Goal: Navigation & Orientation: Find specific page/section

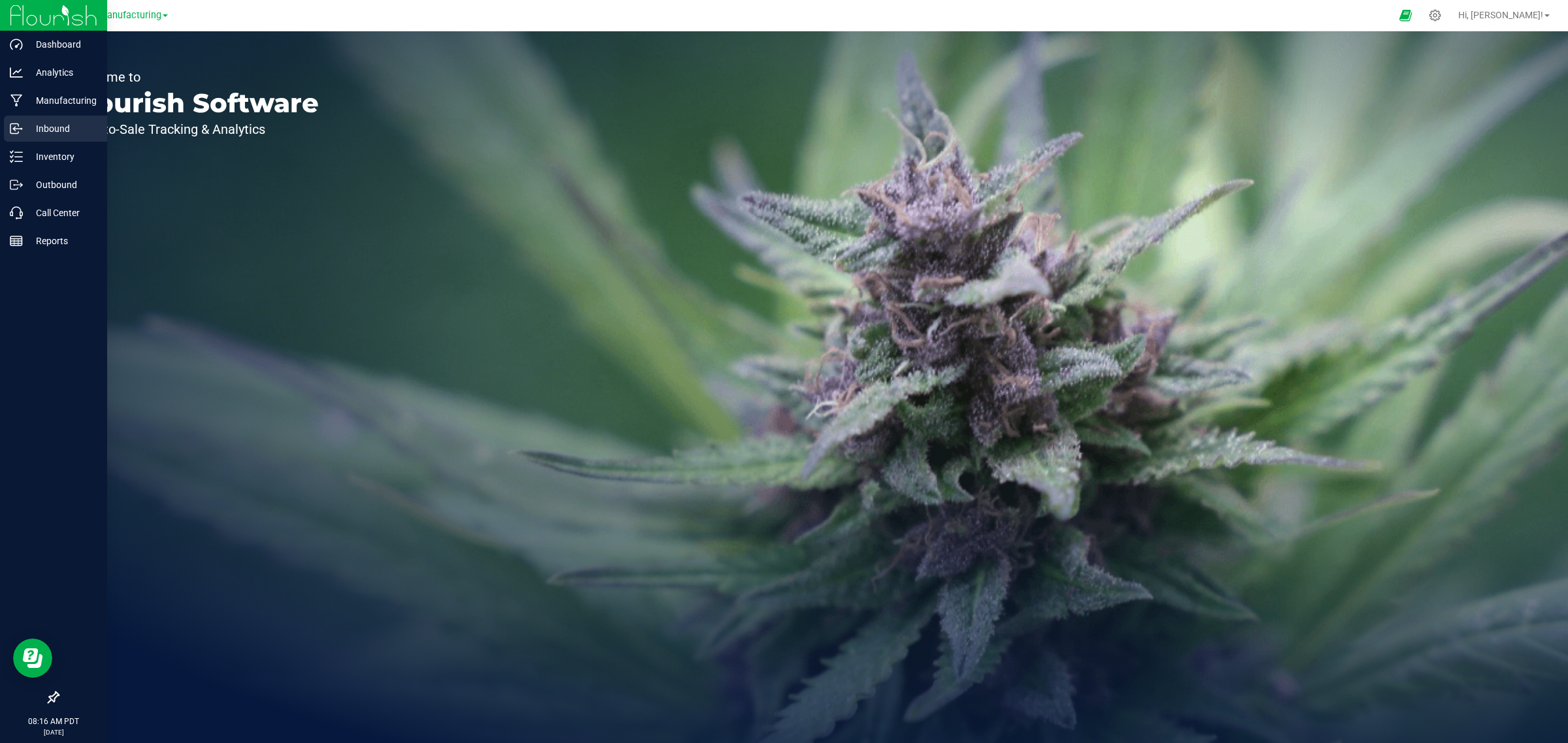
click at [45, 141] on div "Inbound" at bounding box center [55, 128] width 103 height 26
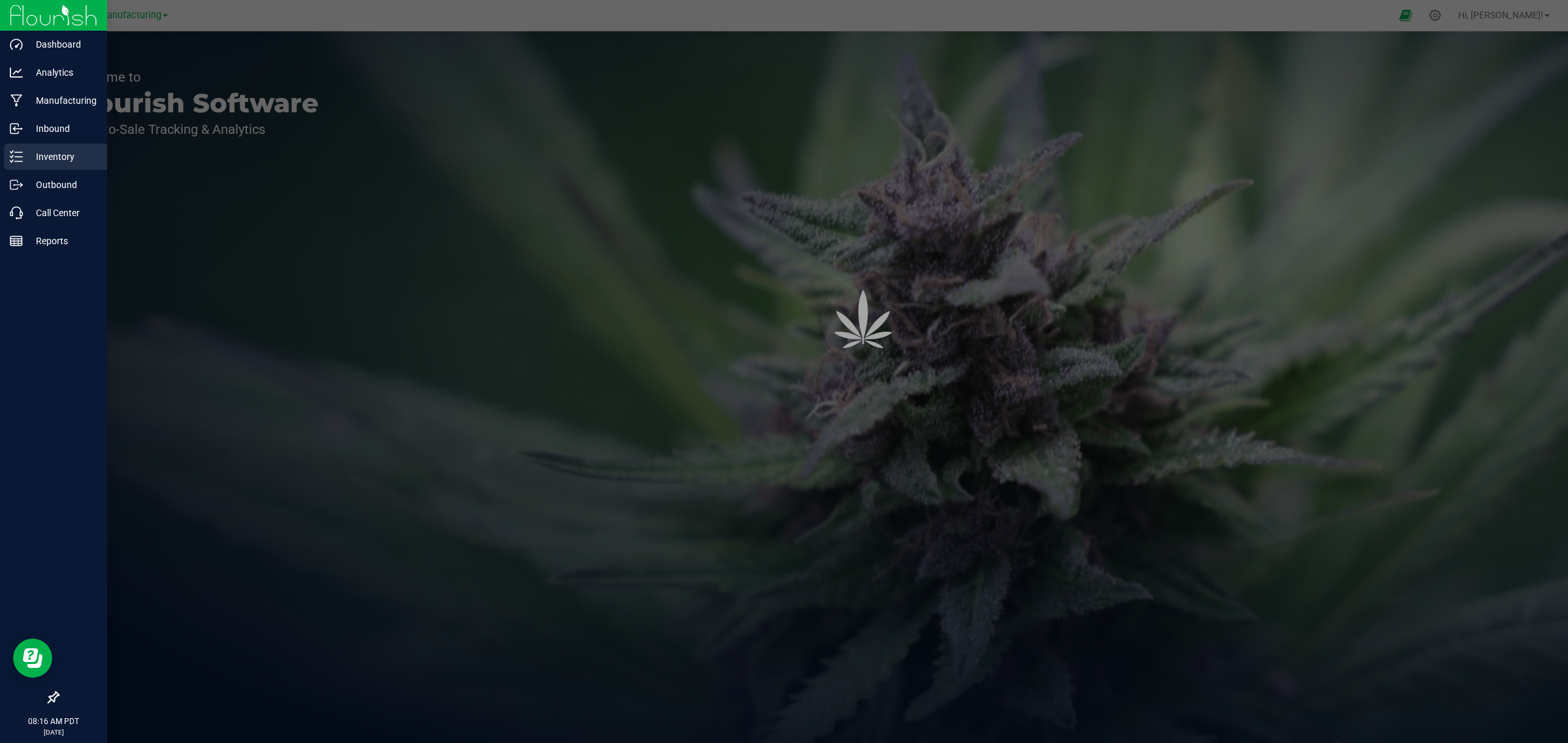
click at [46, 165] on div "Inventory" at bounding box center [55, 157] width 103 height 26
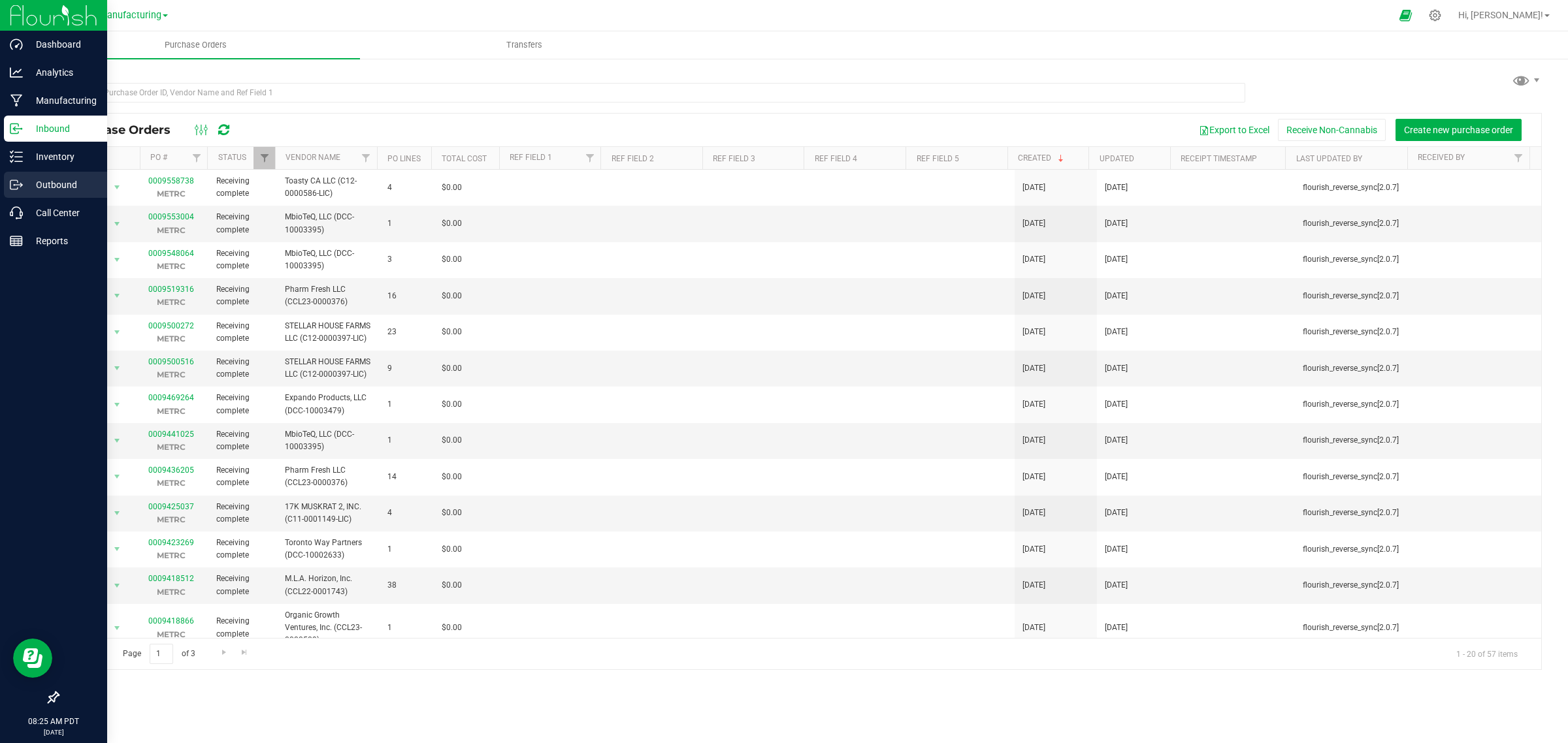
click at [43, 185] on p "Outbound" at bounding box center [62, 184] width 78 height 15
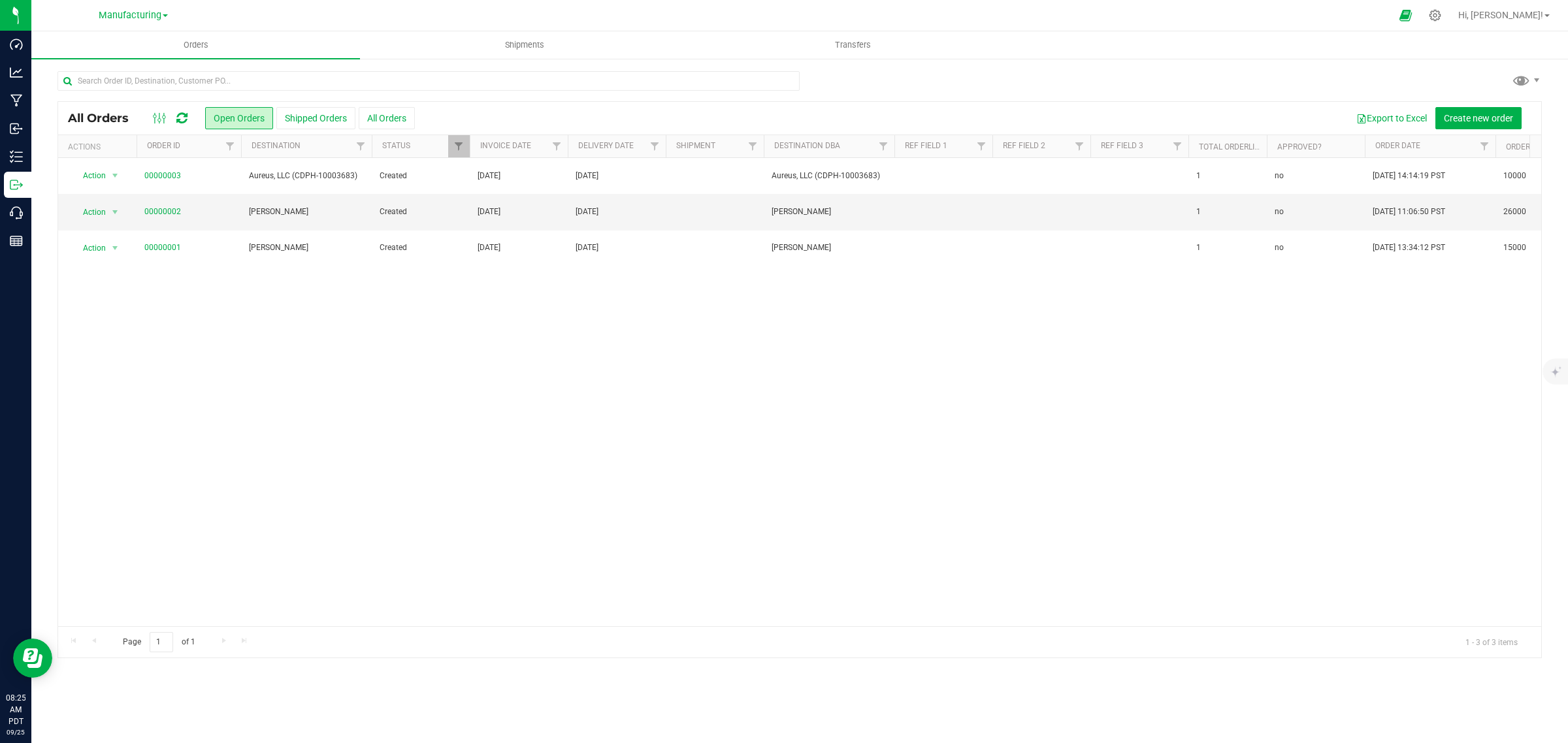
click at [164, 11] on link "Manufacturing" at bounding box center [133, 15] width 69 height 13
click at [107, 45] on link "Distribution" at bounding box center [133, 46] width 190 height 17
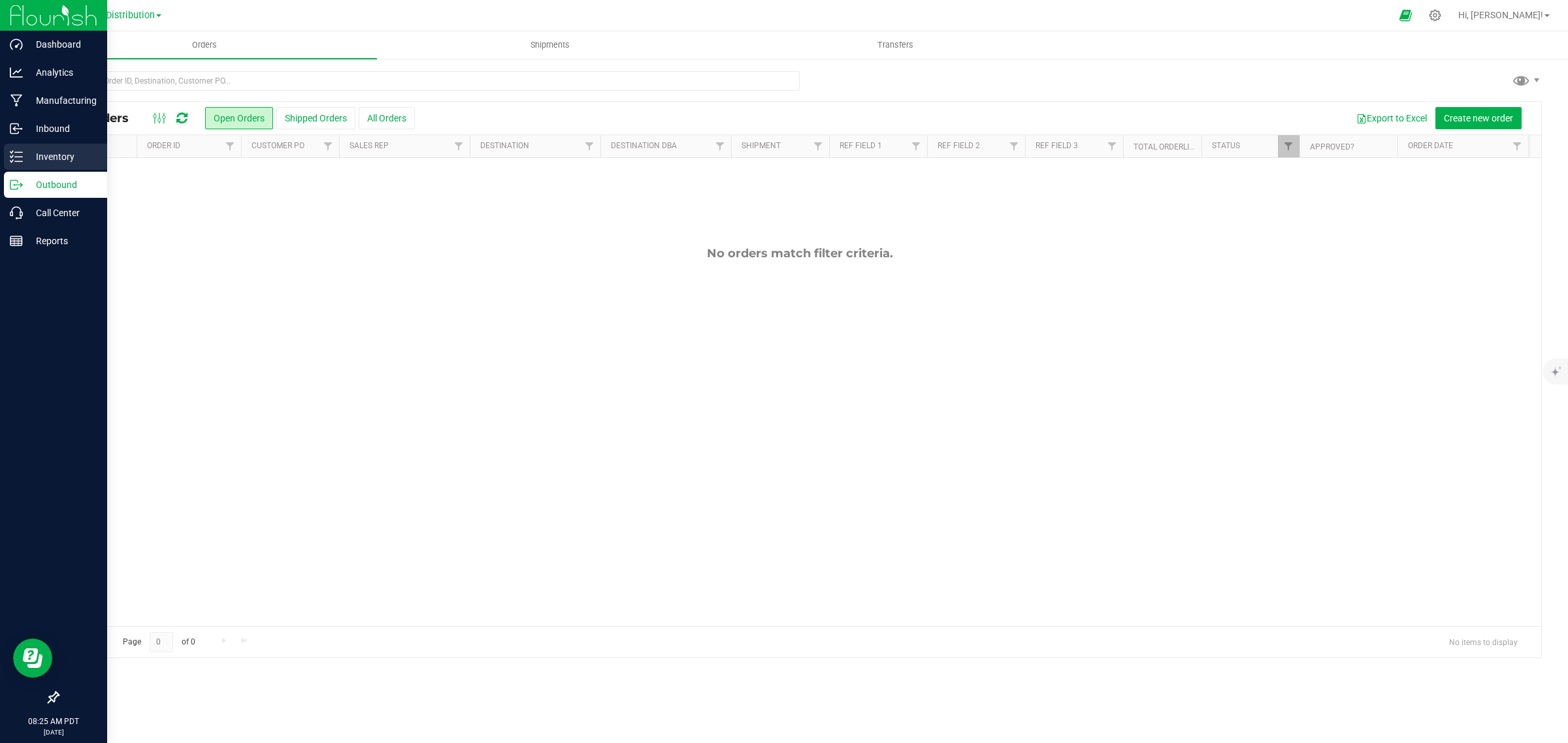
click at [37, 154] on p "Inventory" at bounding box center [62, 157] width 78 height 15
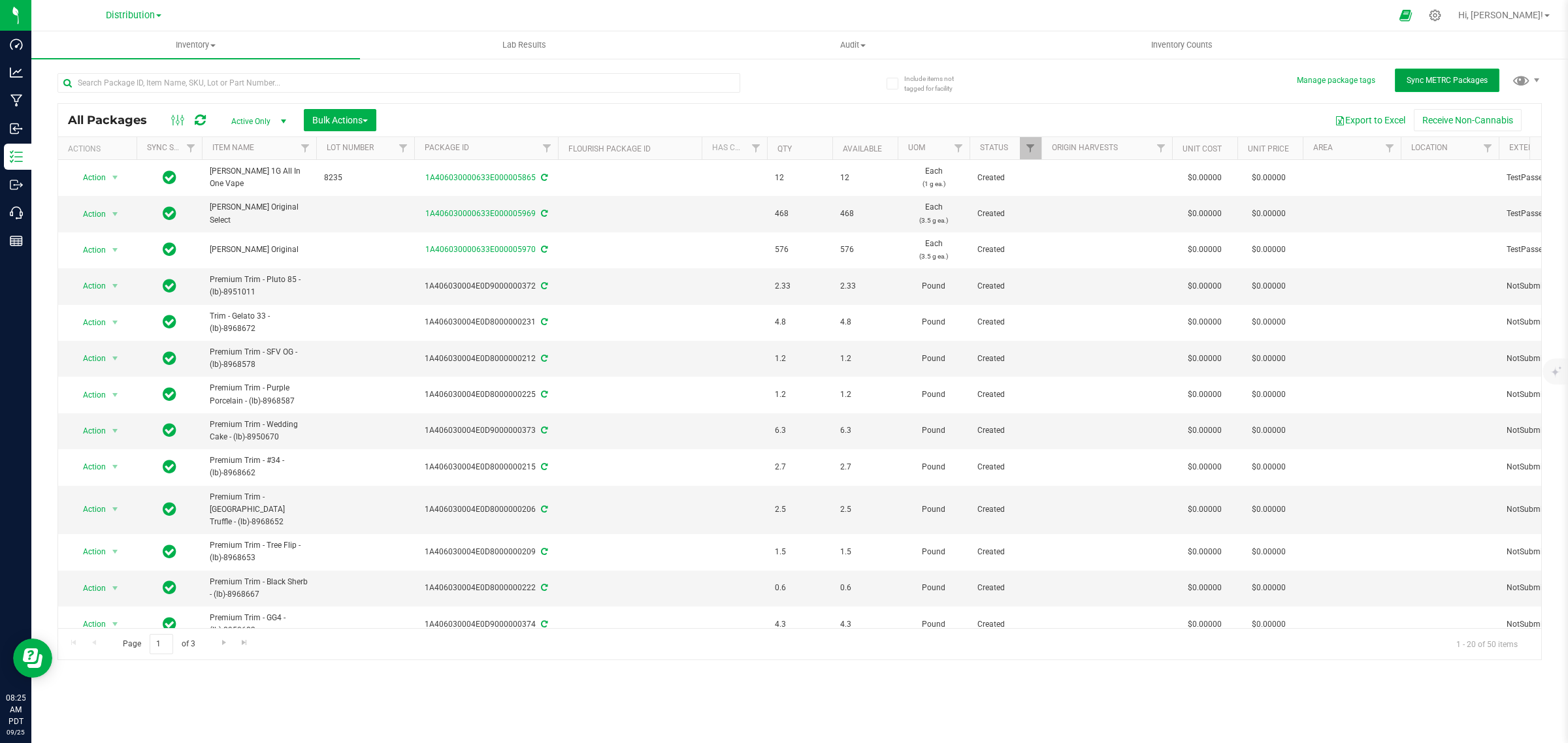
click at [1451, 79] on span "Sync METRC Packages" at bounding box center [1447, 80] width 81 height 9
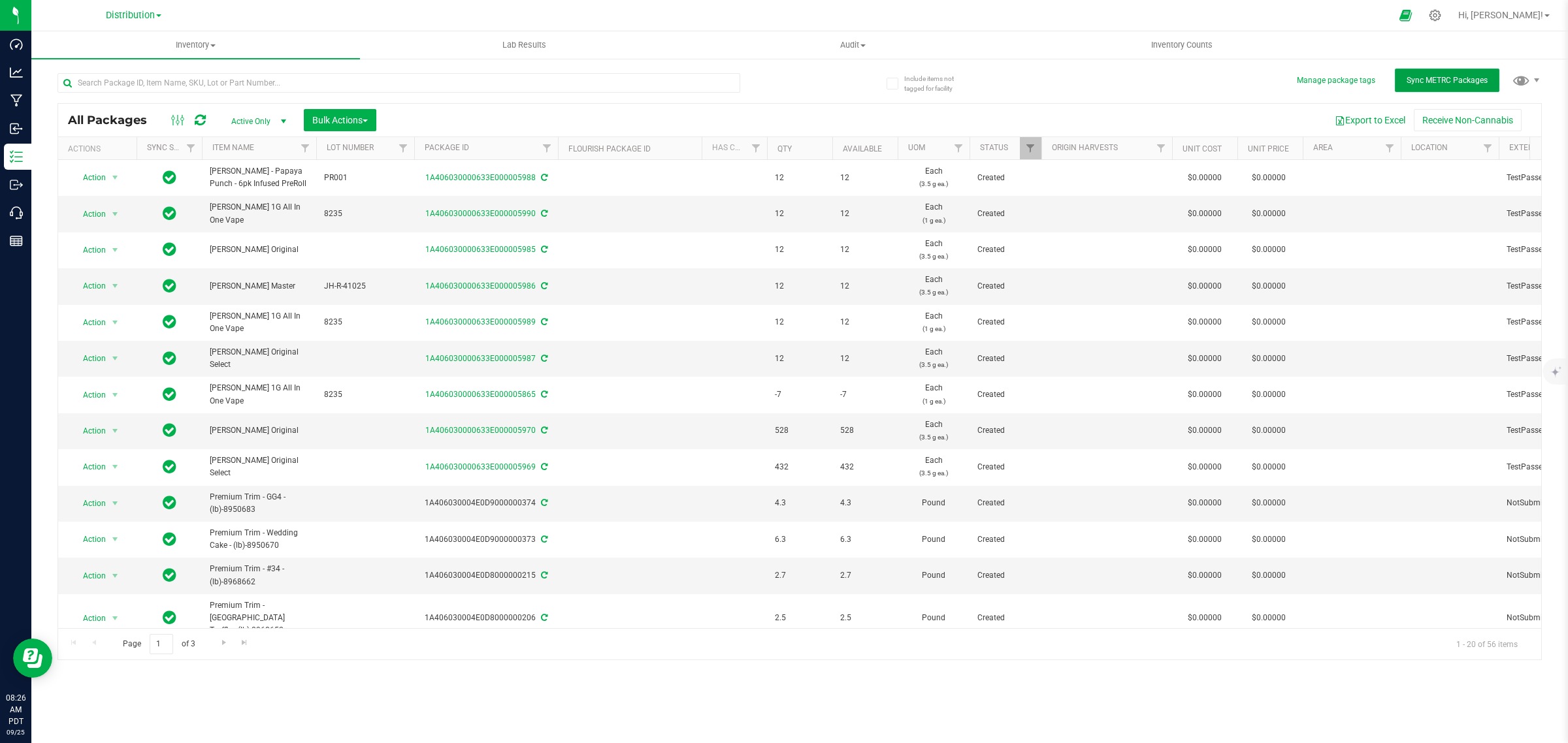
click at [1429, 82] on span "Sync METRC Packages" at bounding box center [1447, 80] width 81 height 9
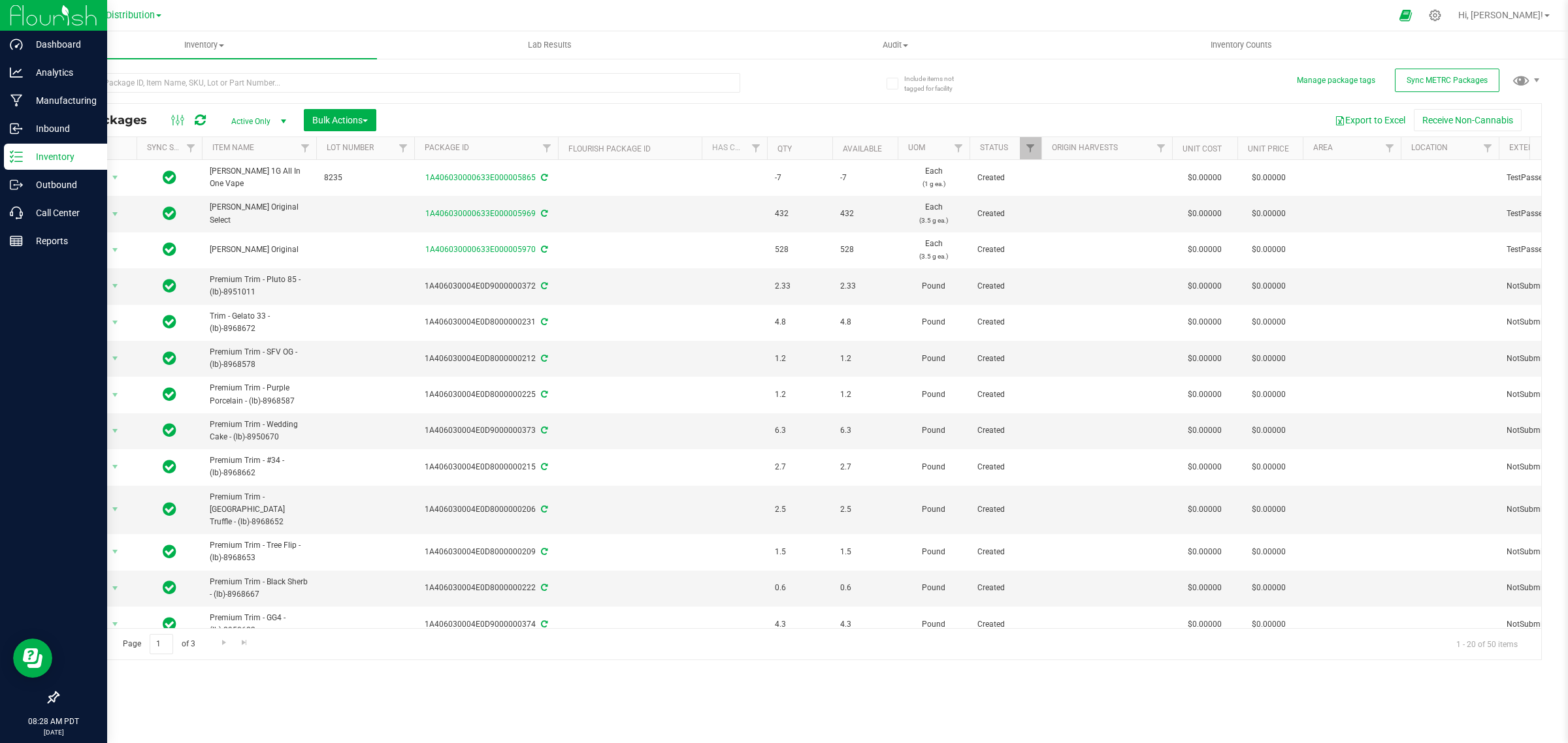
click at [34, 155] on p "Inventory" at bounding box center [62, 157] width 78 height 15
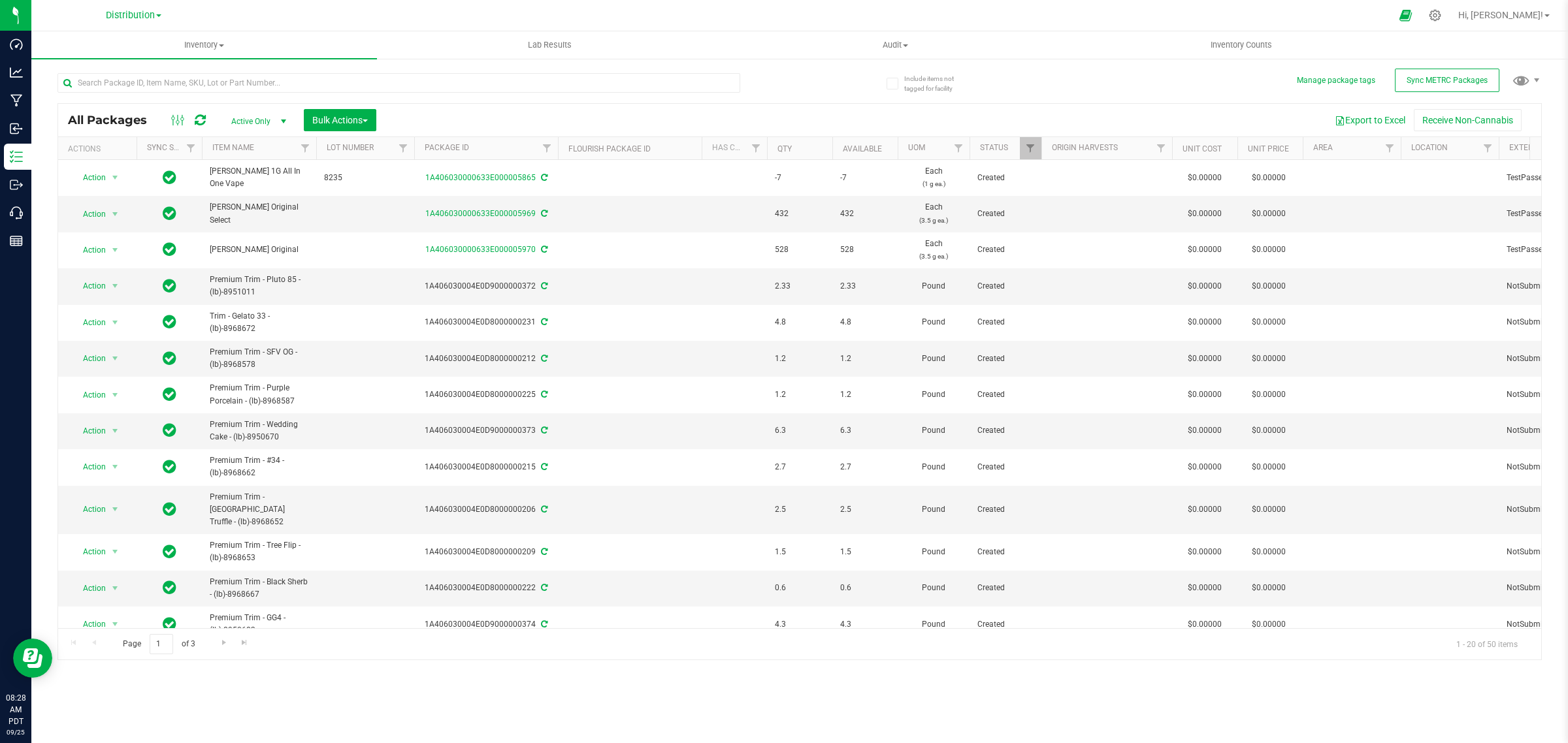
click at [200, 121] on icon at bounding box center [200, 120] width 11 height 13
click at [1445, 78] on span "Sync METRC Packages" at bounding box center [1447, 80] width 81 height 9
click at [220, 45] on span at bounding box center [221, 46] width 5 height 3
click at [253, 10] on div at bounding box center [812, 15] width 1156 height 25
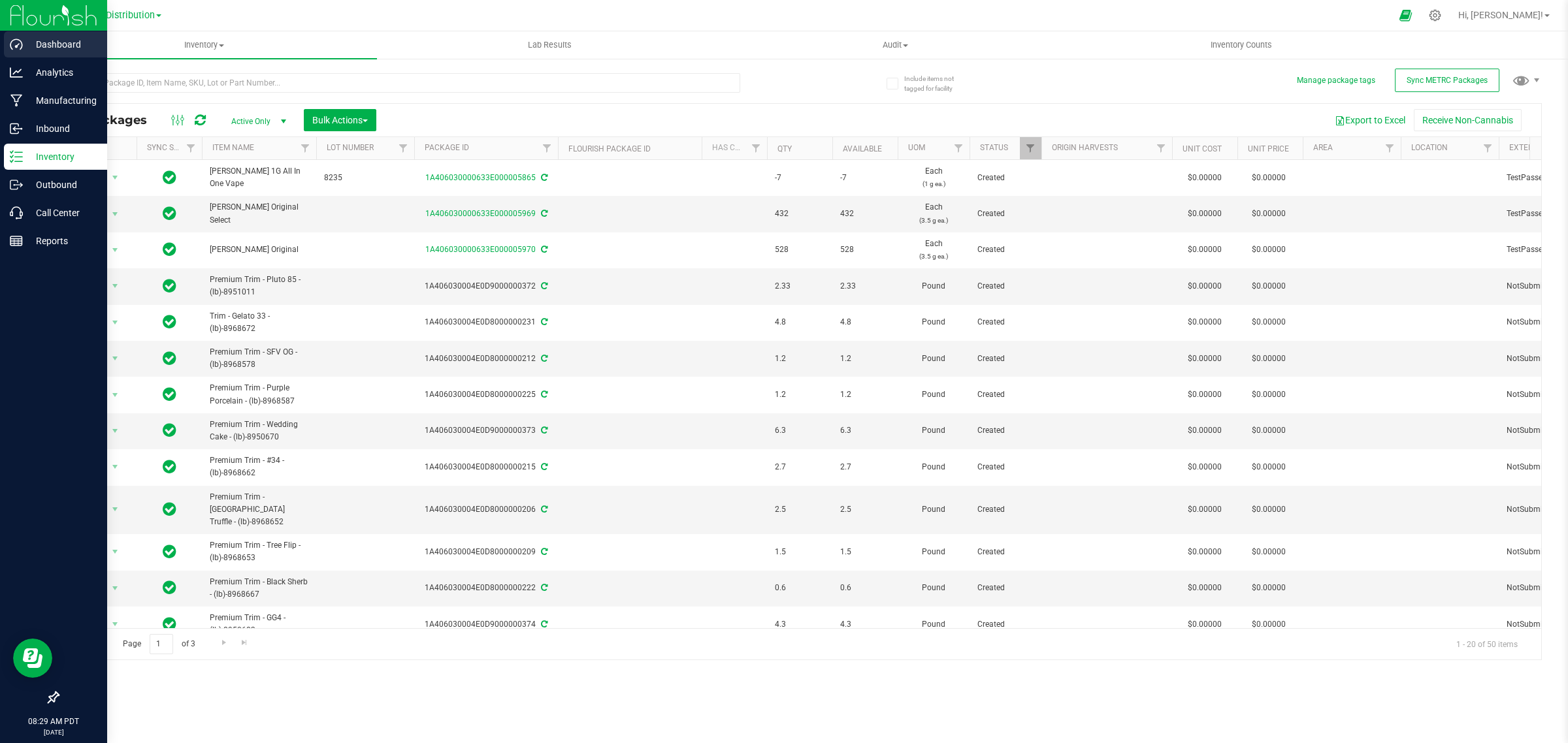
click at [35, 46] on p "Dashboard" at bounding box center [62, 44] width 78 height 15
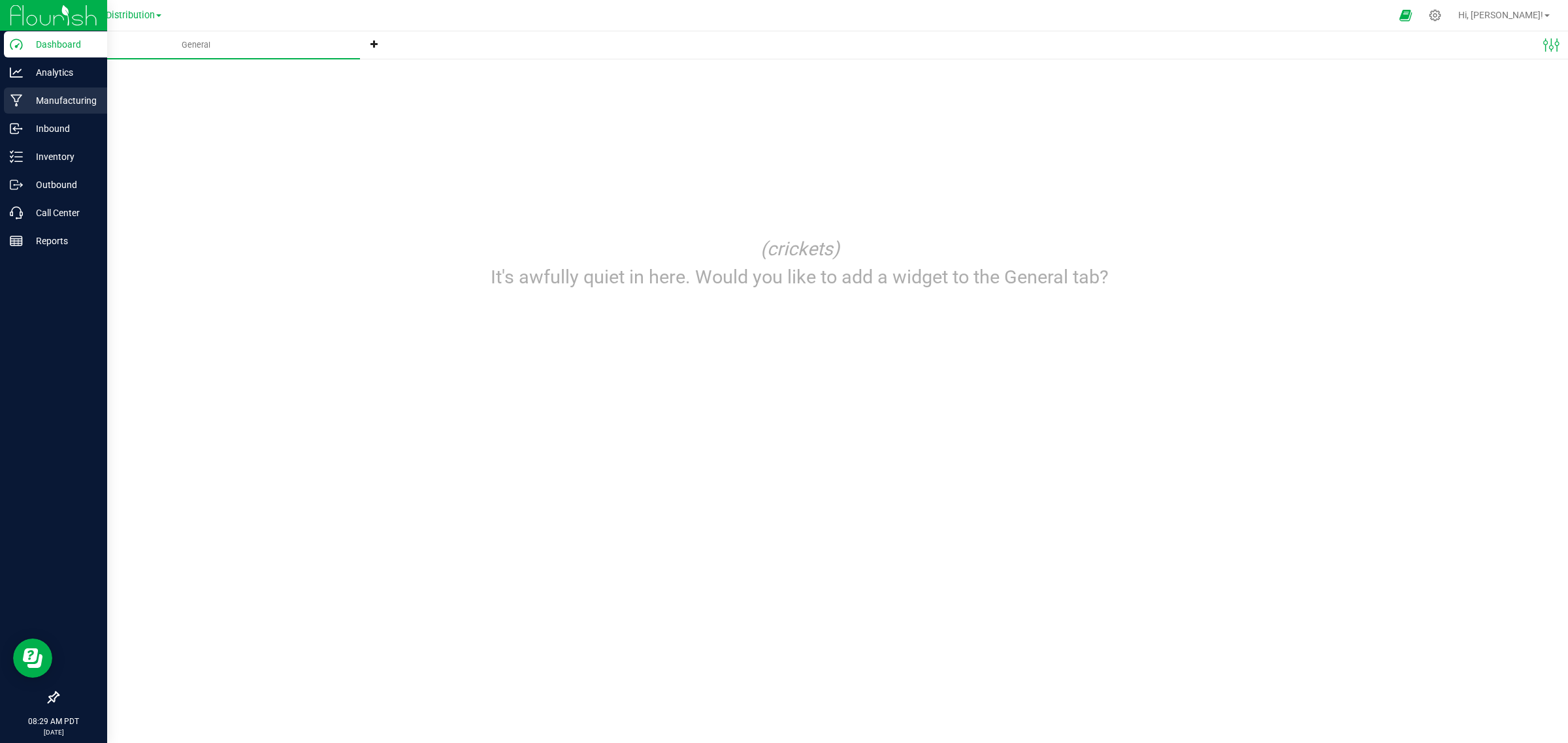
click at [64, 96] on p "Manufacturing" at bounding box center [62, 100] width 78 height 15
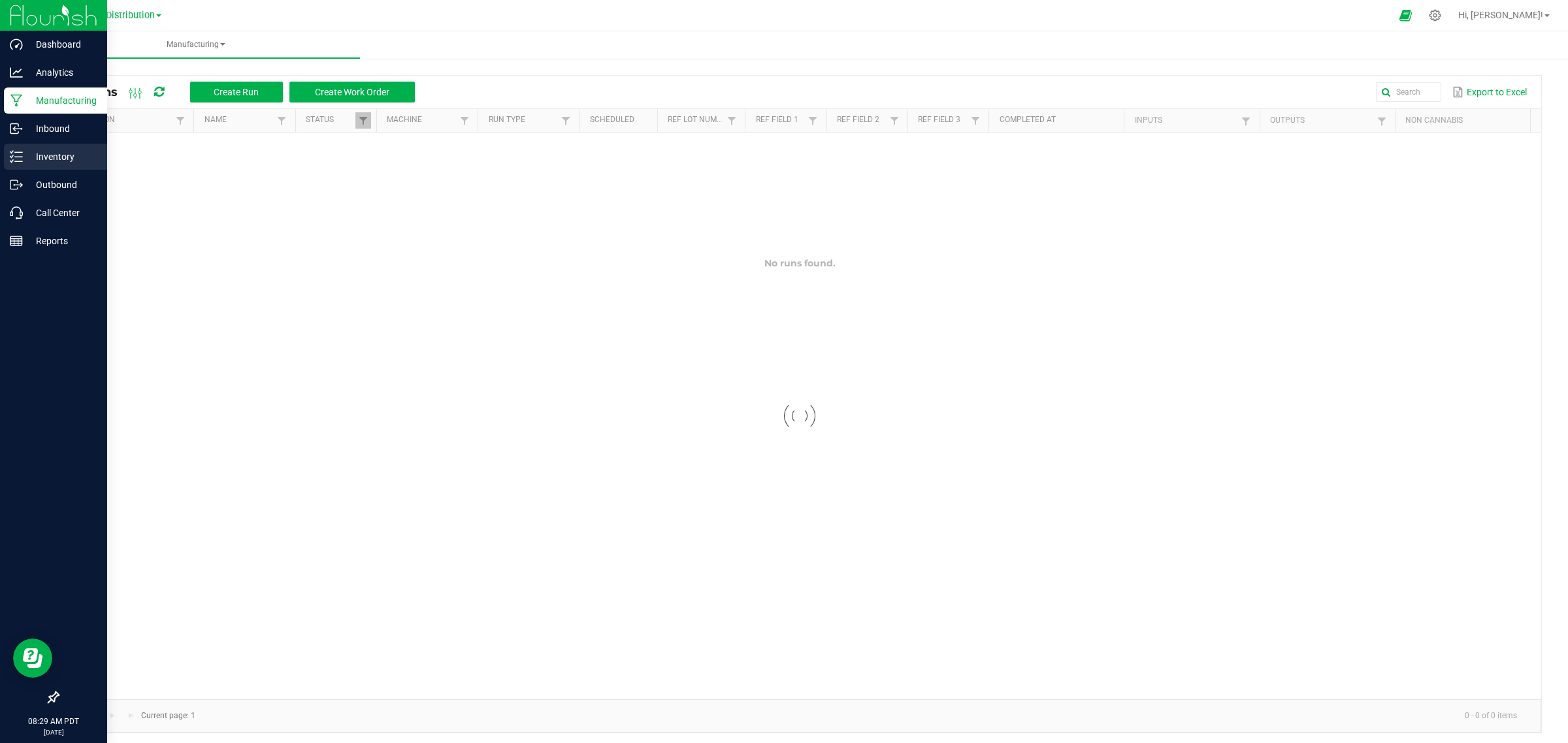
click at [44, 154] on p "Inventory" at bounding box center [62, 157] width 78 height 15
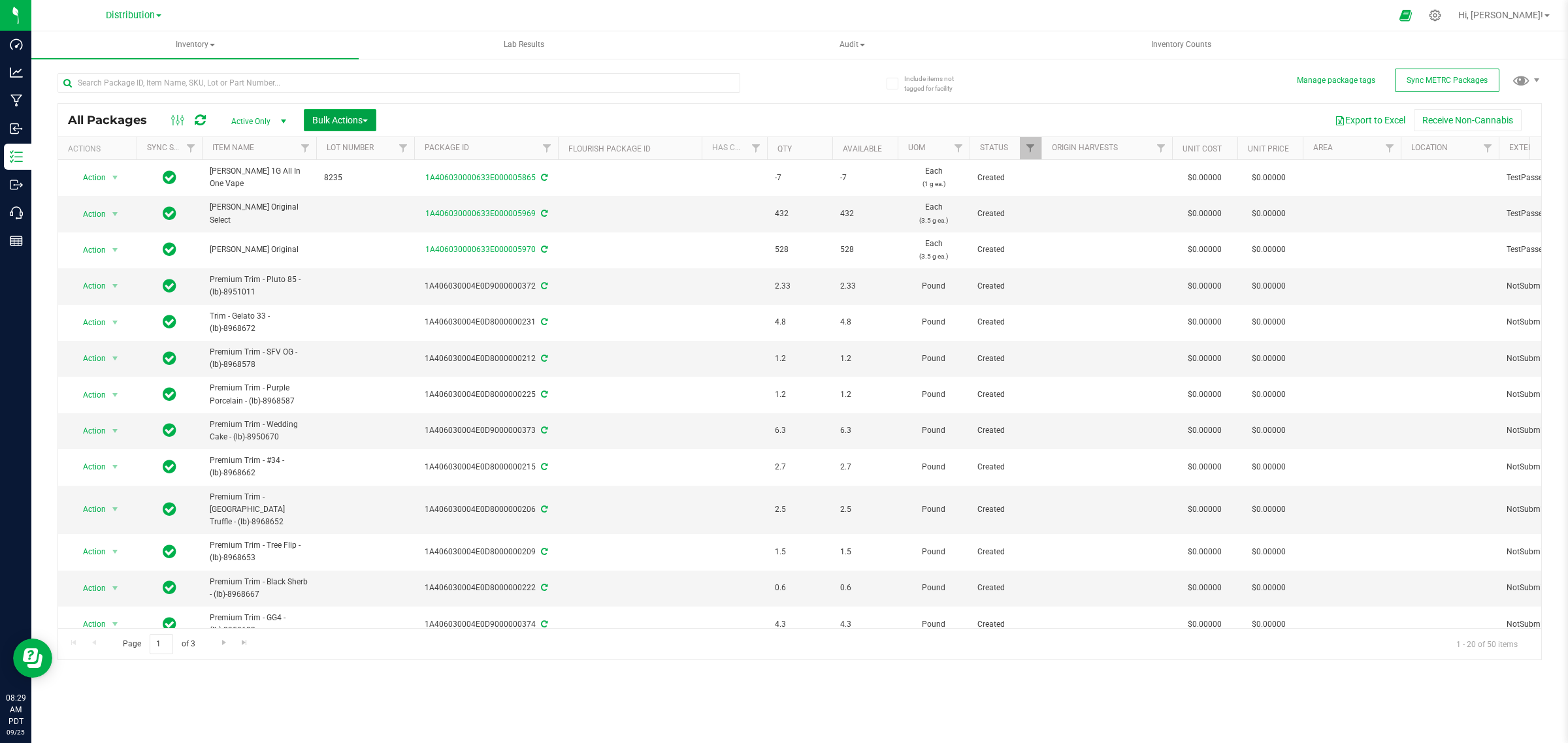
click at [370, 128] on button "Bulk Actions" at bounding box center [341, 120] width 73 height 22
click at [1435, 76] on span "Sync METRC Packages" at bounding box center [1447, 80] width 81 height 9
click at [158, 16] on span at bounding box center [158, 15] width 5 height 3
click at [80, 57] on link "Manufacturing" at bounding box center [133, 63] width 190 height 17
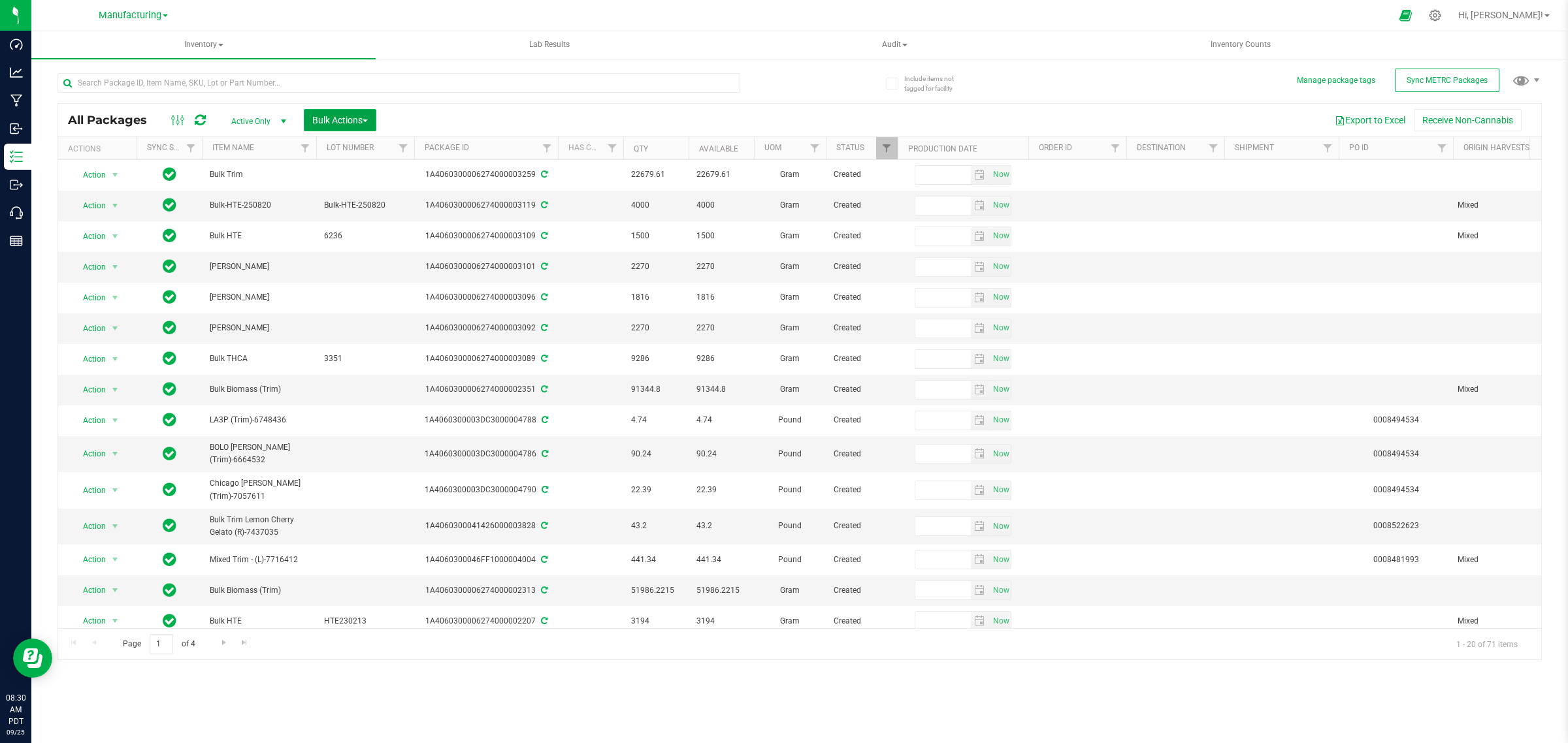
click at [337, 119] on span "Bulk Actions" at bounding box center [340, 119] width 56 height 10
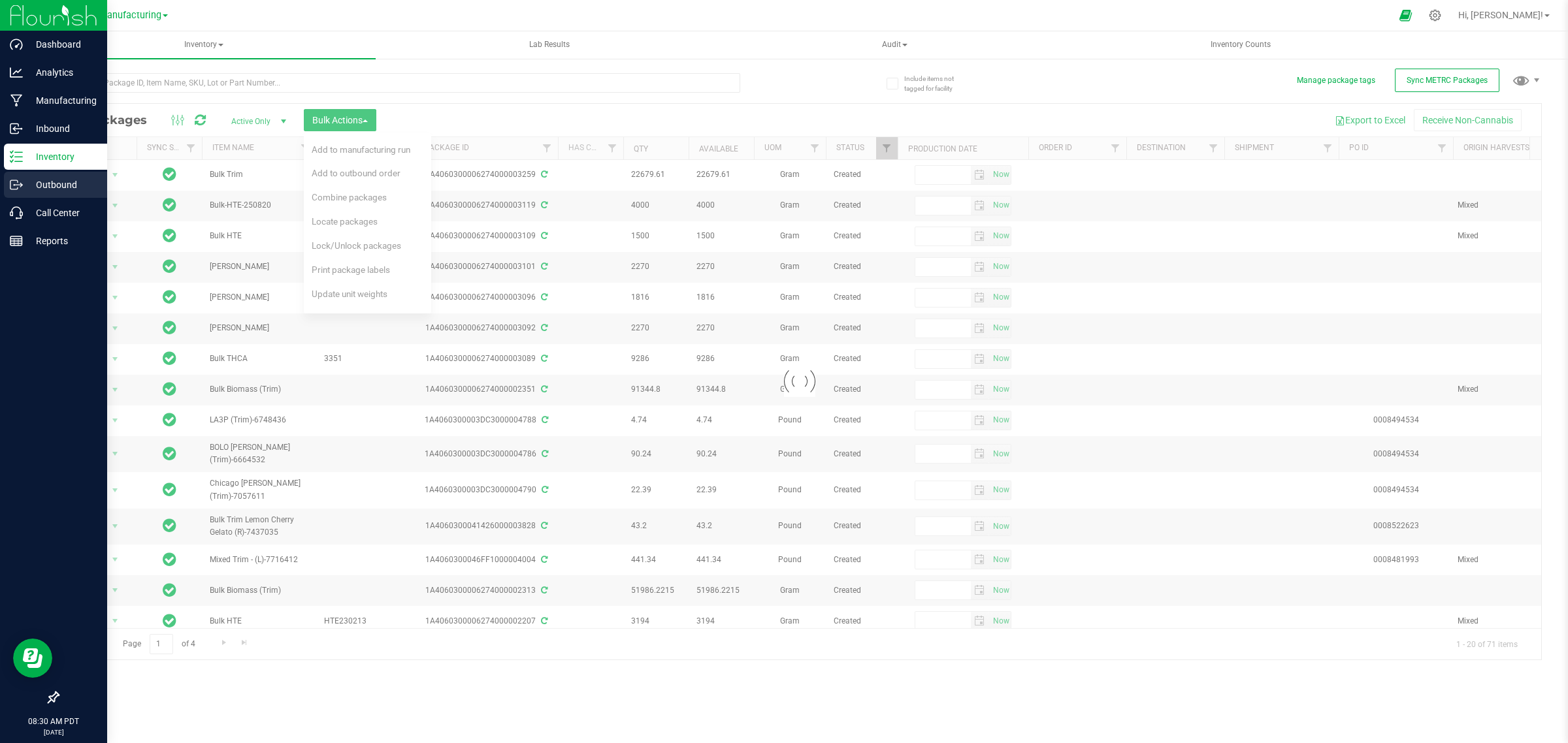
click at [8, 178] on div "Outbound" at bounding box center [55, 185] width 103 height 26
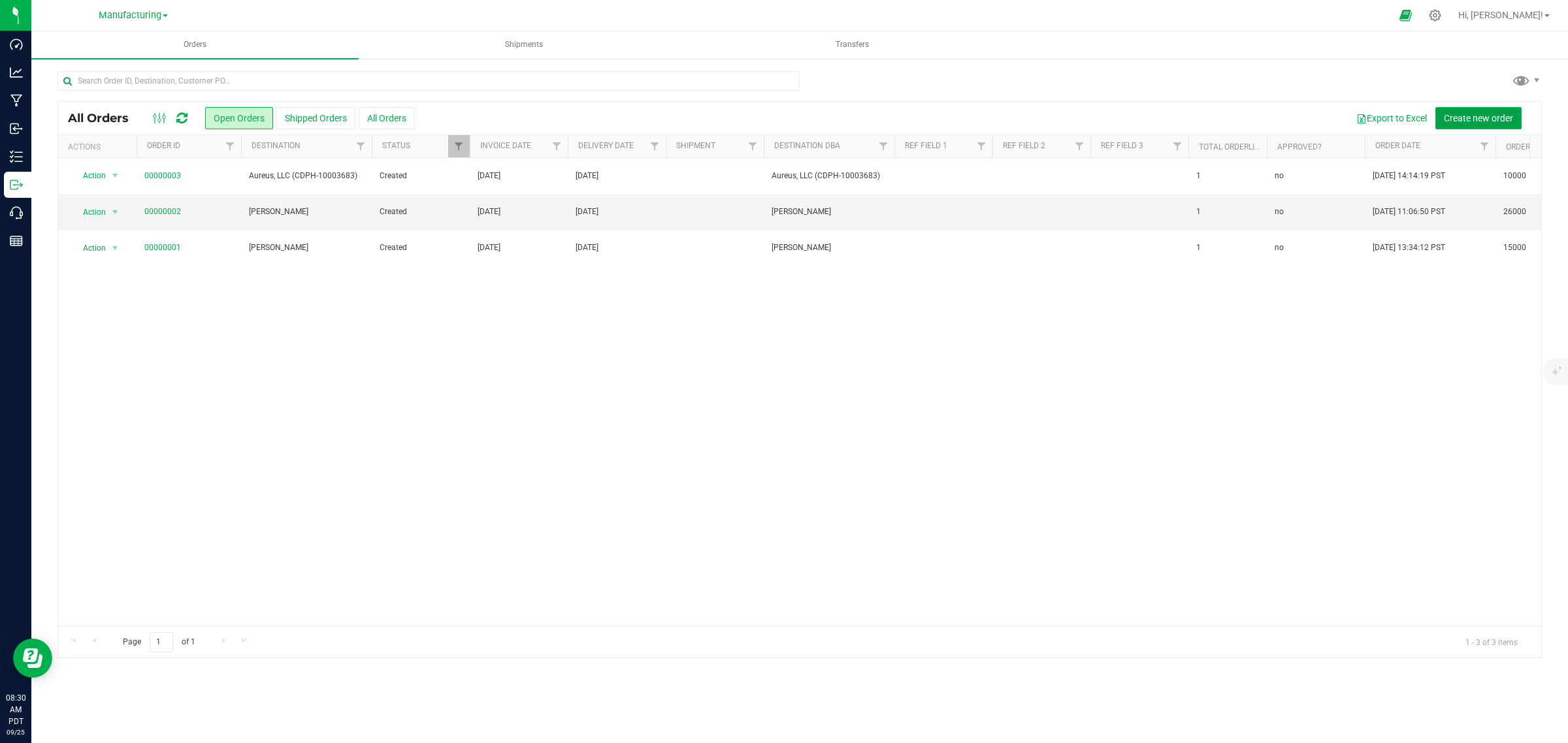
click at [1475, 118] on span "Create new order" at bounding box center [1478, 117] width 69 height 10
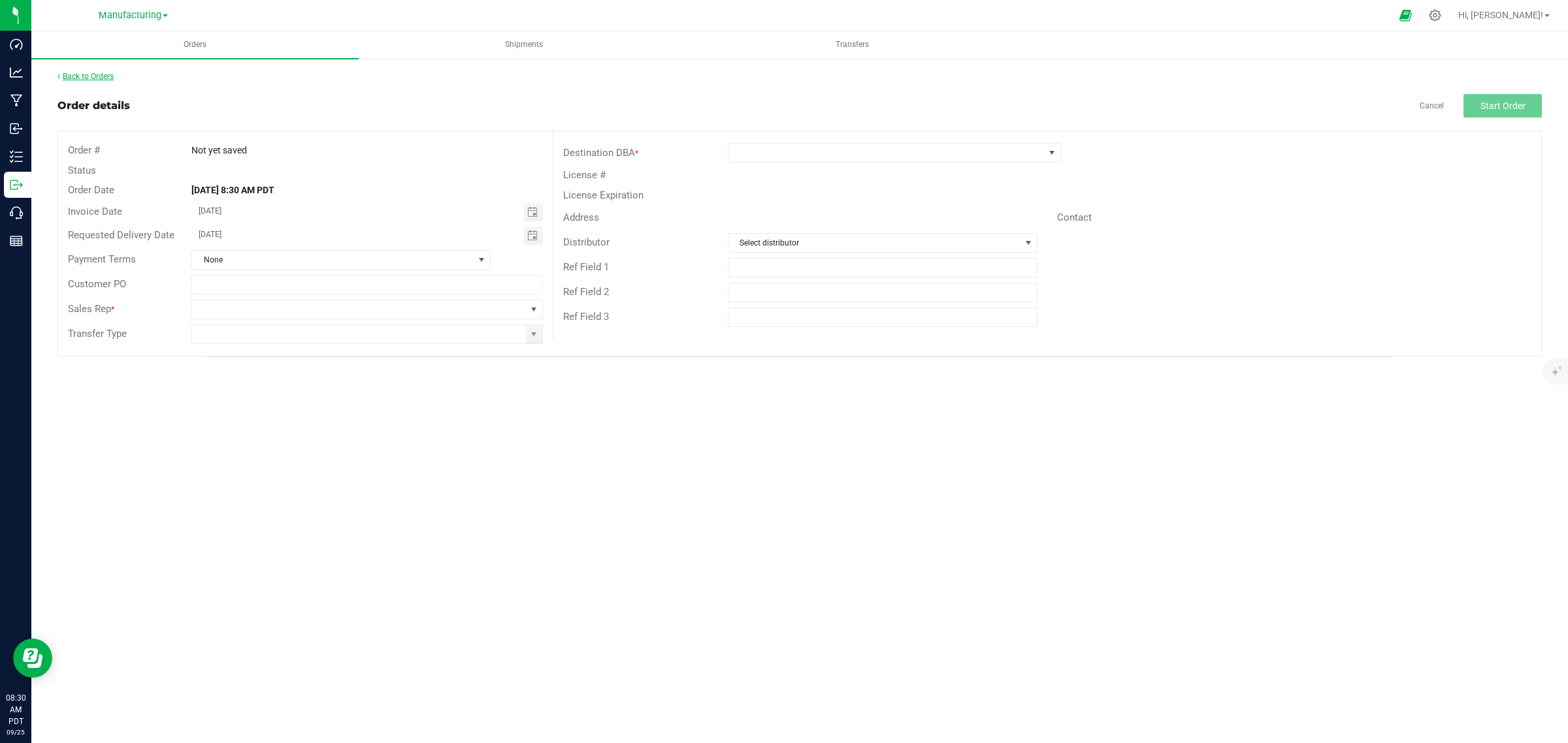
click at [103, 79] on link "Back to Orders" at bounding box center [86, 76] width 56 height 9
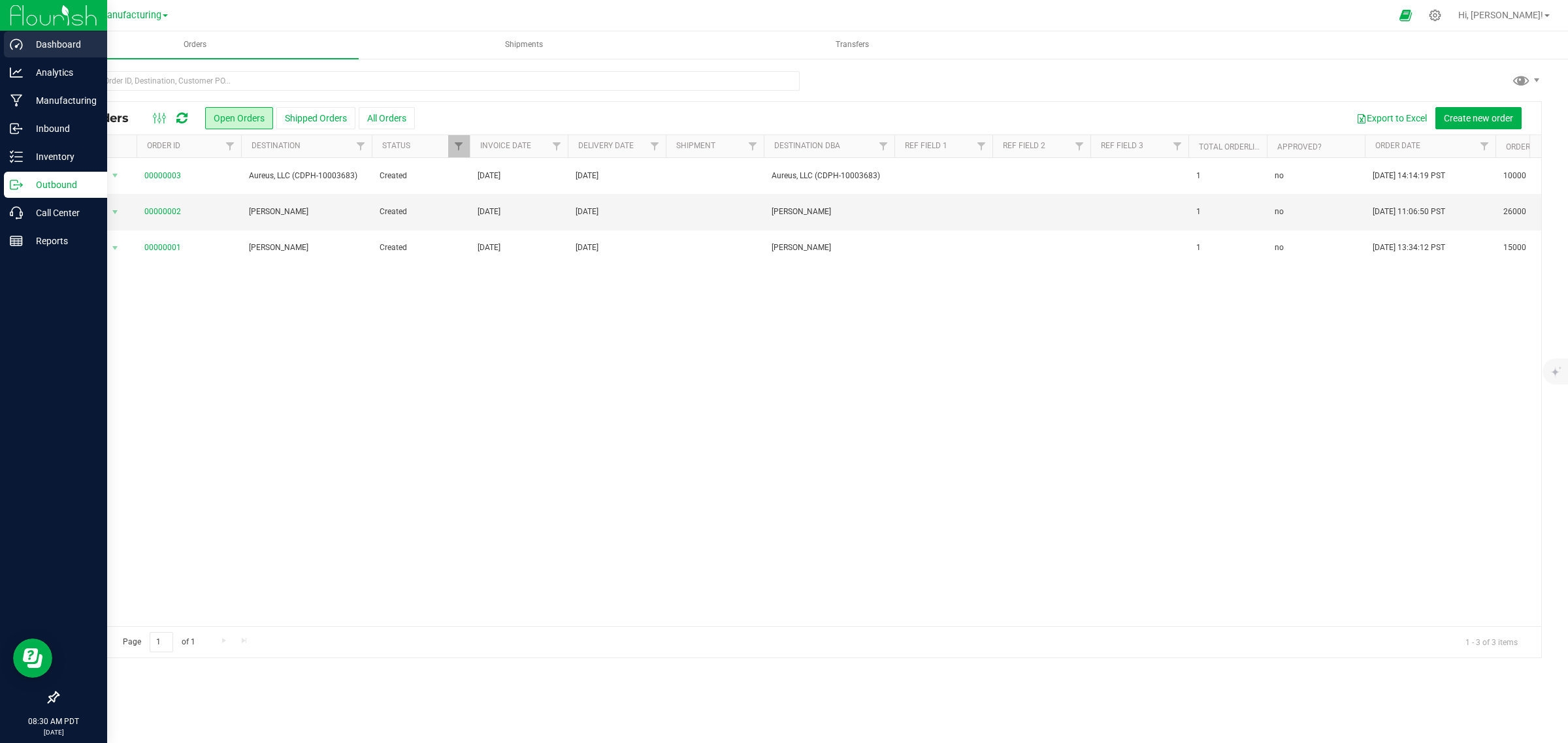
click at [34, 50] on p "Dashboard" at bounding box center [62, 44] width 78 height 15
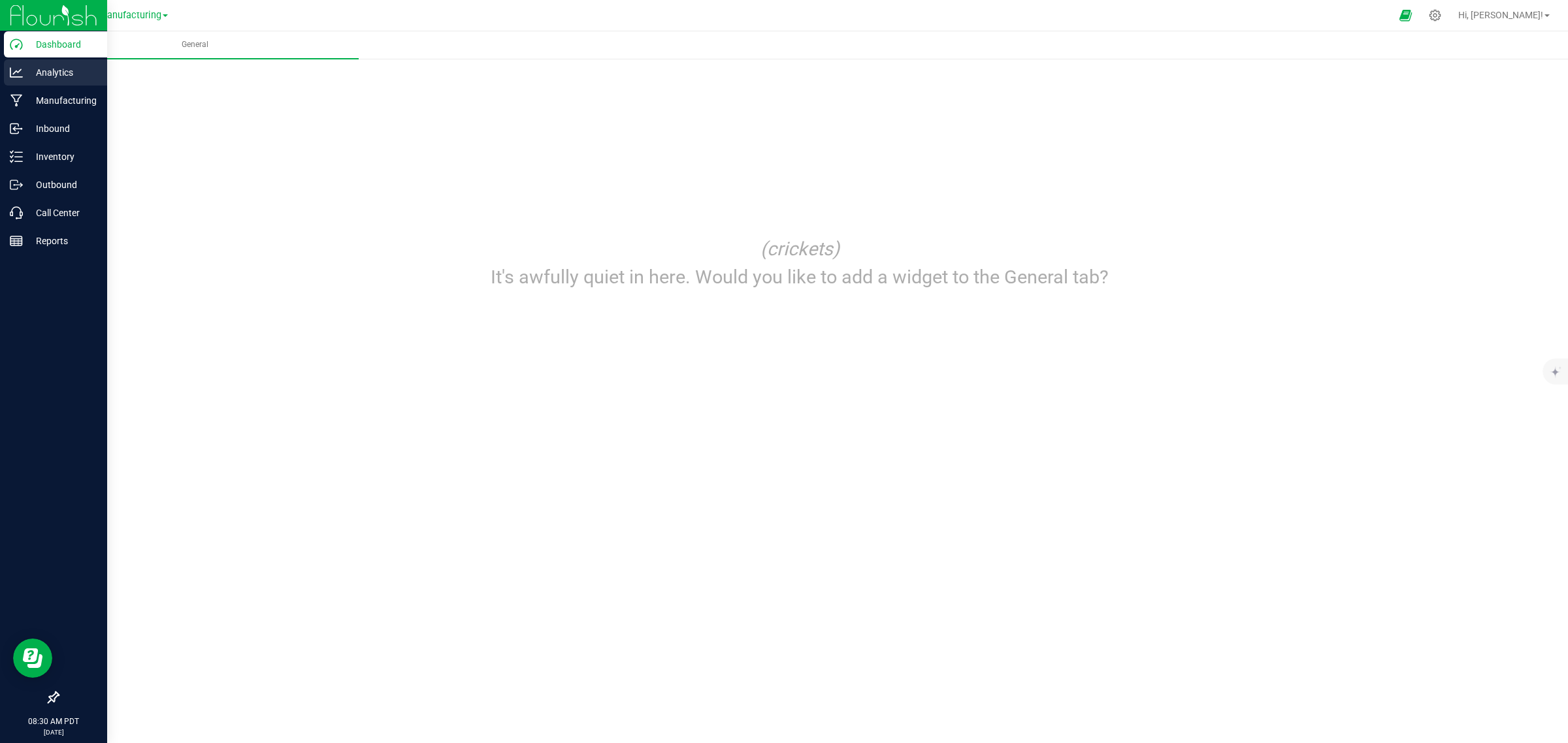
click at [36, 69] on p "Analytics" at bounding box center [62, 72] width 78 height 15
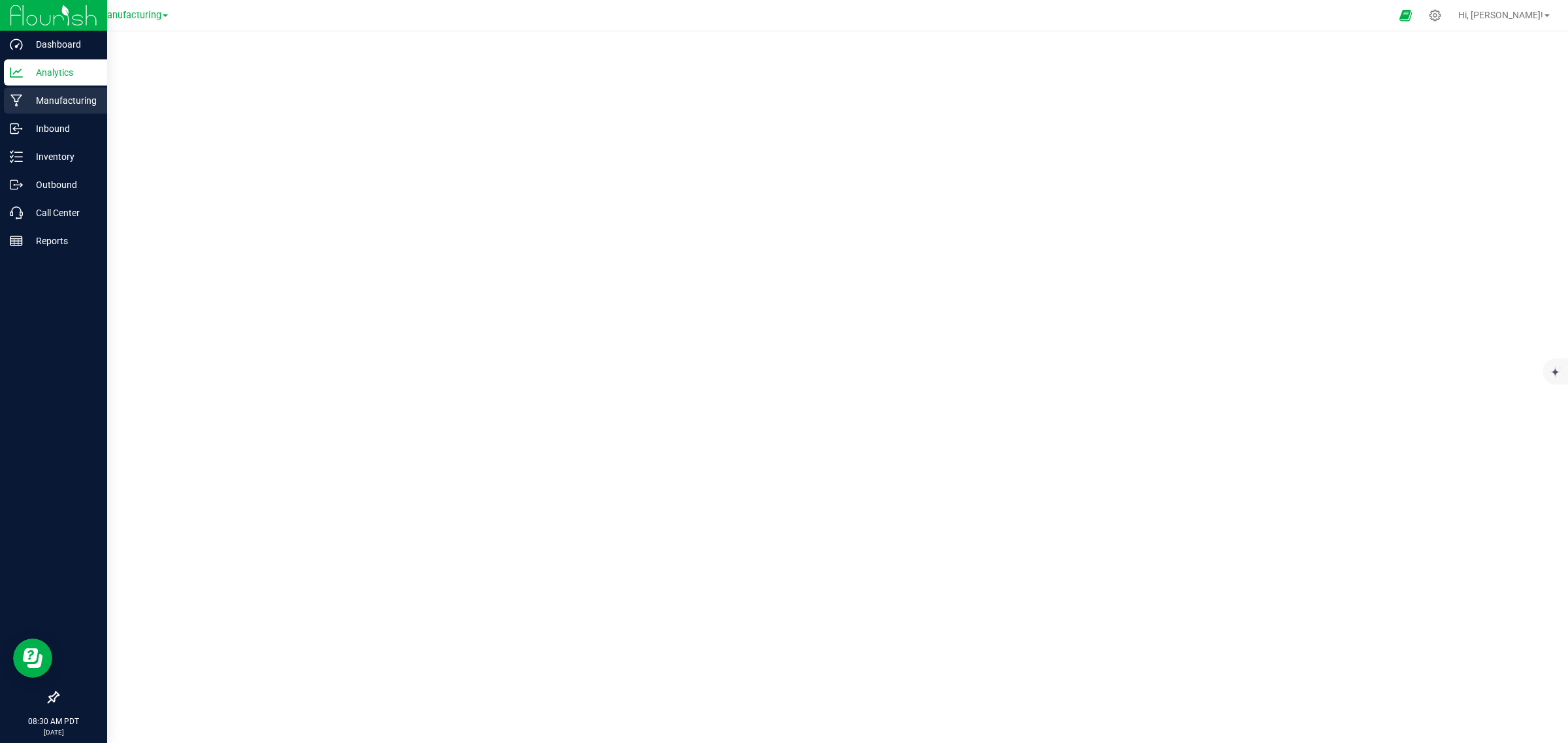
click at [35, 106] on p "Manufacturing" at bounding box center [62, 100] width 78 height 15
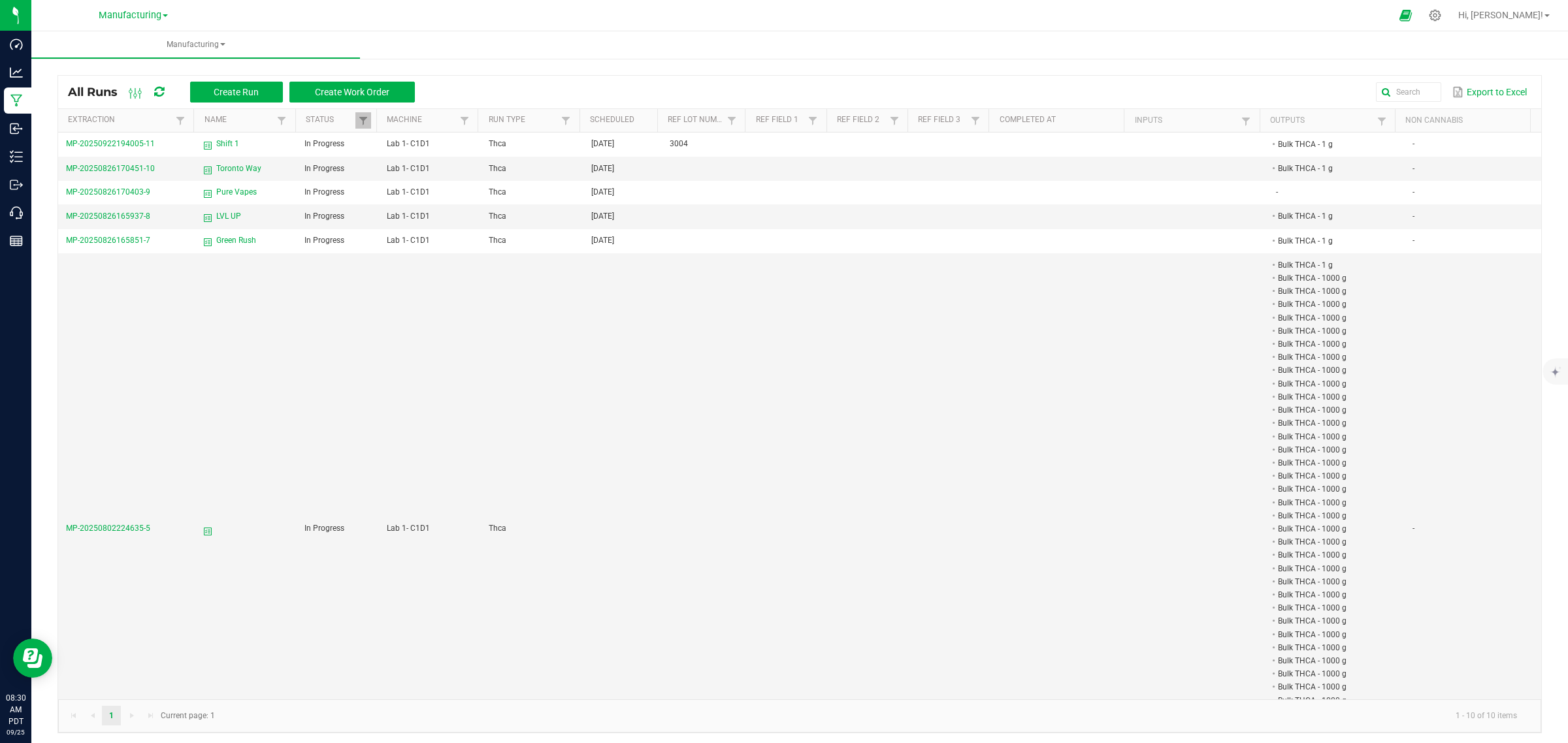
click at [165, 15] on span at bounding box center [166, 15] width 5 height 3
click at [85, 47] on link "Distribution" at bounding box center [133, 46] width 190 height 17
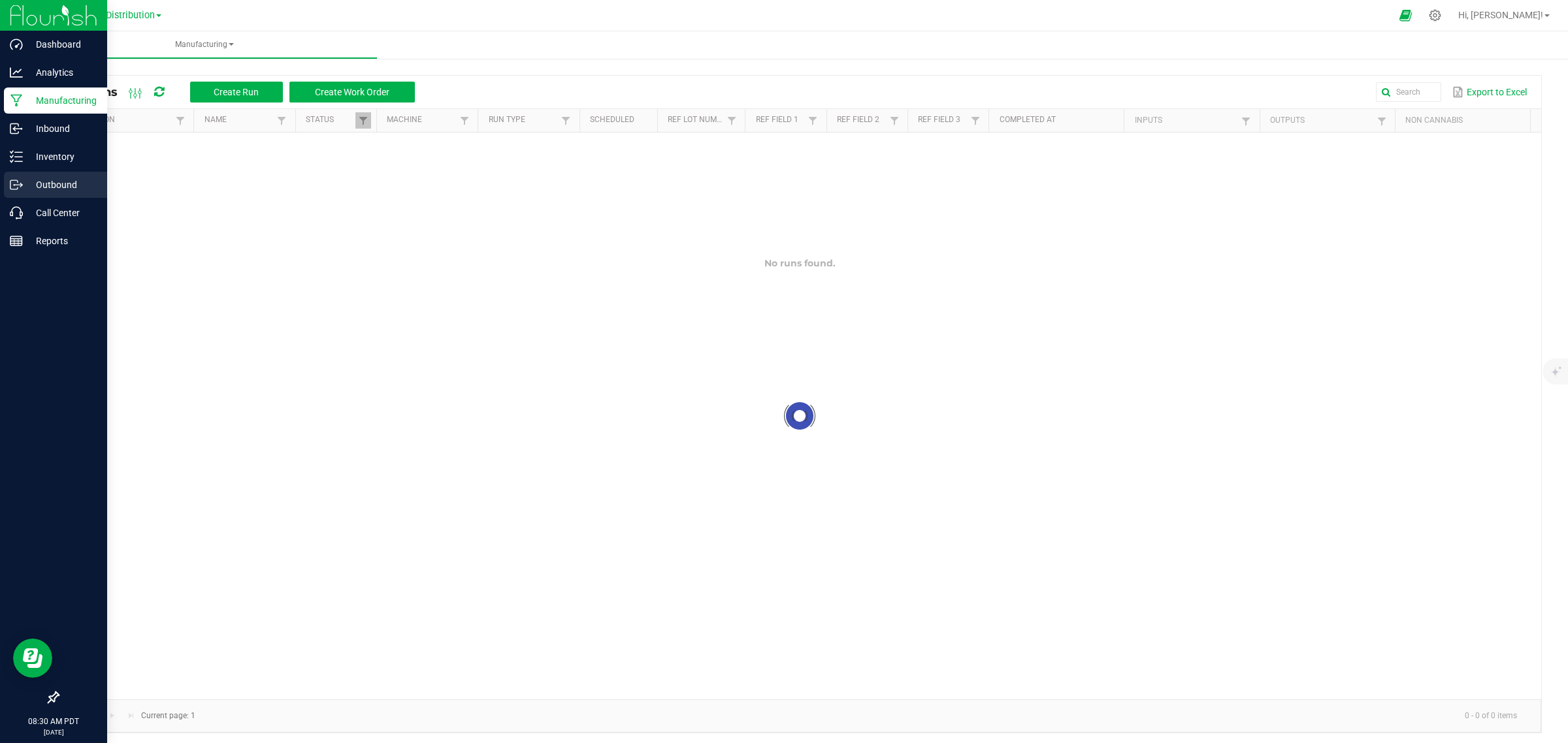
click at [37, 190] on p "Outbound" at bounding box center [62, 184] width 78 height 15
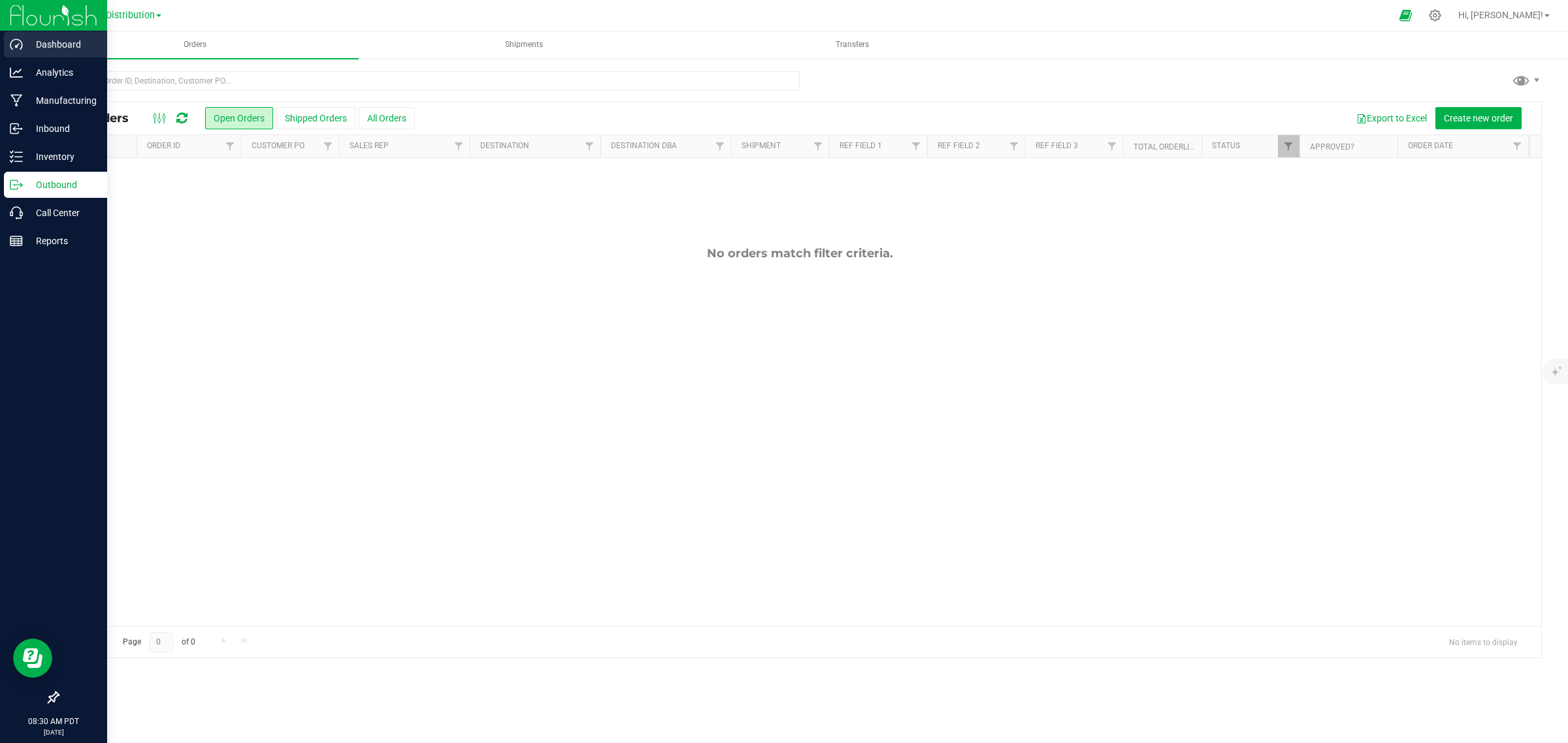
click at [46, 47] on p "Dashboard" at bounding box center [62, 44] width 78 height 15
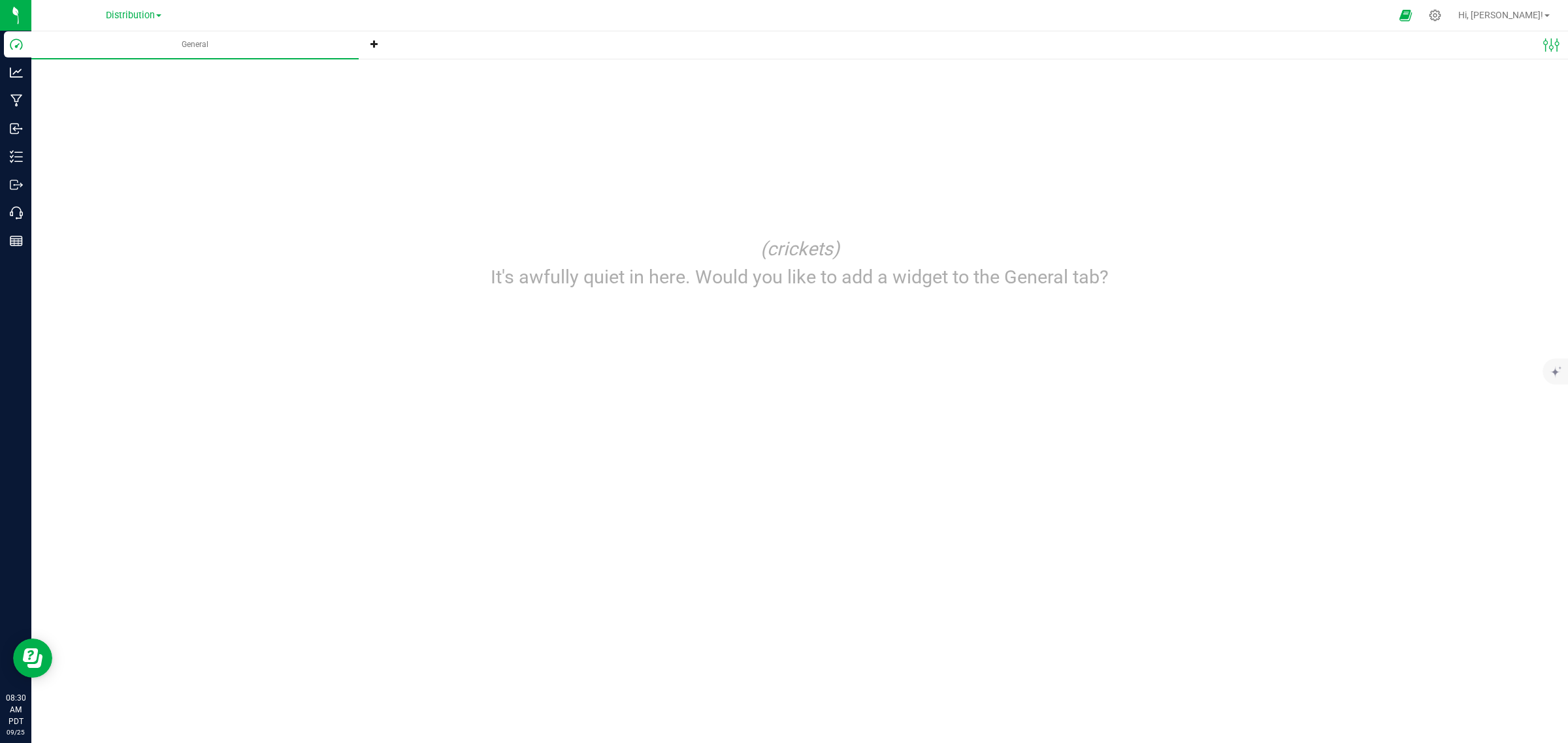
click at [373, 40] on icon at bounding box center [374, 44] width 8 height 8
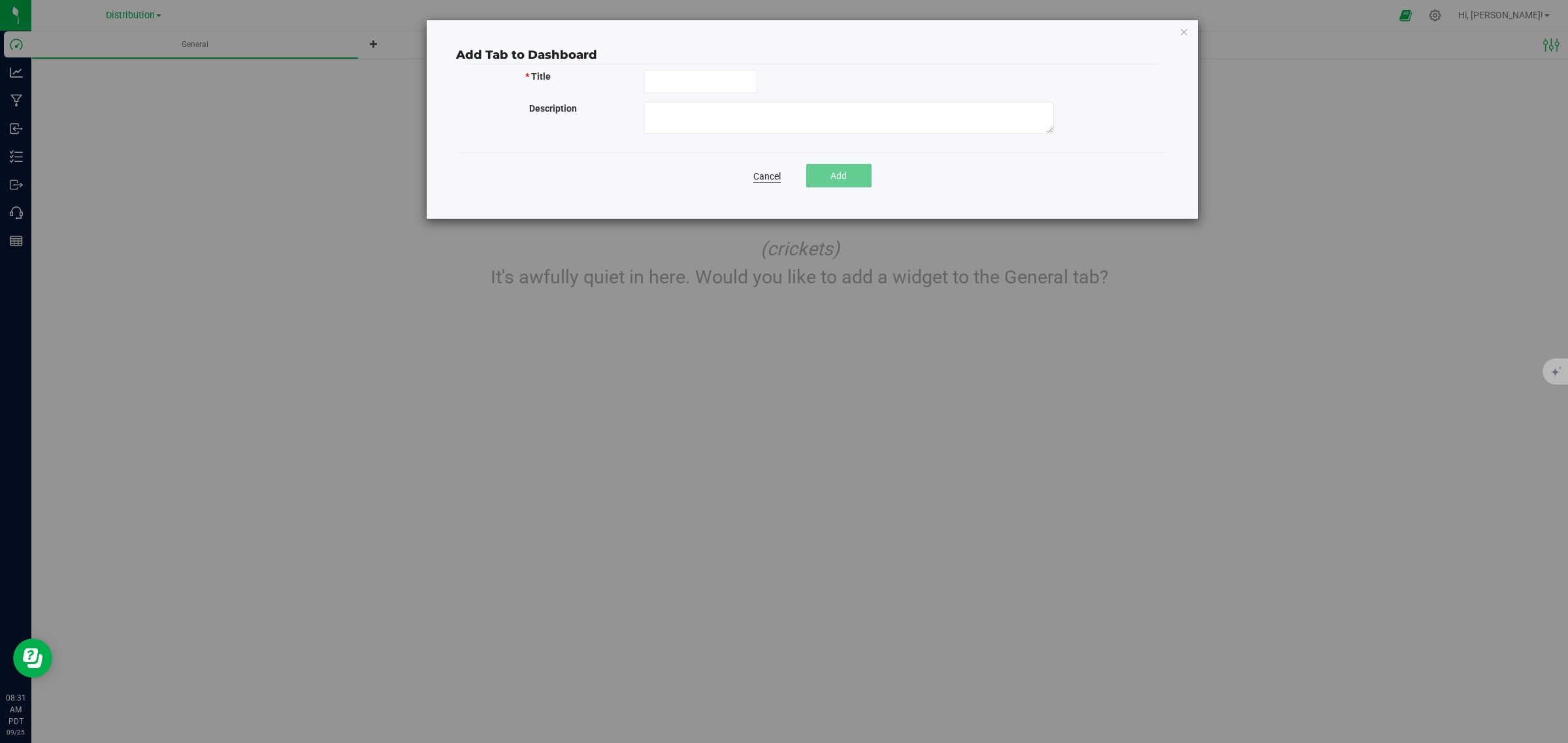
click at [773, 177] on link "Cancel" at bounding box center [767, 177] width 27 height 13
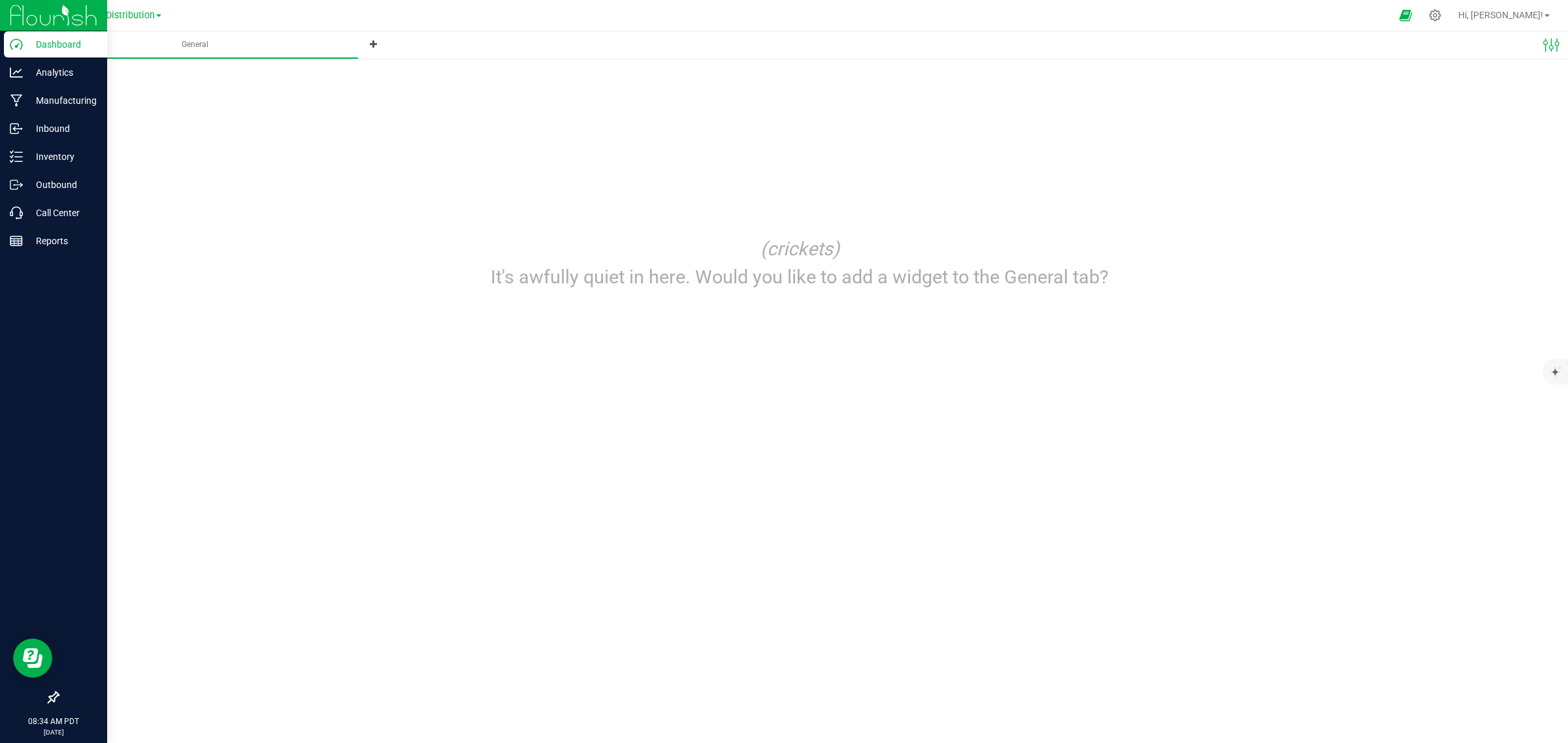
click at [23, 40] on p "Dashboard" at bounding box center [62, 44] width 78 height 15
click at [31, 46] on p "Dashboard" at bounding box center [62, 44] width 78 height 15
